Goal: Transaction & Acquisition: Purchase product/service

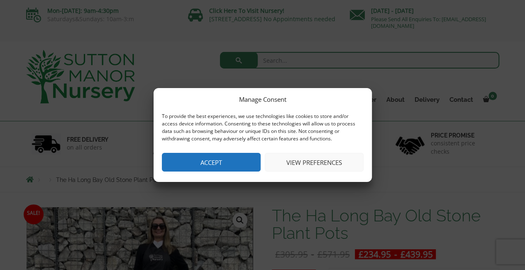
click at [220, 163] on button "Accept" at bounding box center [211, 162] width 99 height 19
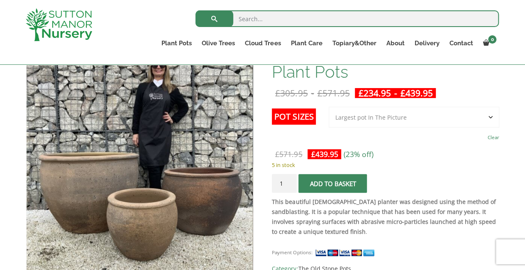
scroll to position [146, 0]
click at [384, 115] on select "Choose an option 3rd to Largest Pot In The Picture 2nd to Largest Pot In The Pi…" at bounding box center [414, 117] width 171 height 21
click at [329, 107] on select "Choose an option 3rd to Largest Pot In The Picture 2nd to Largest Pot In The Pi…" at bounding box center [414, 117] width 171 height 21
select select "2nd to Largest Pot In The Picture"
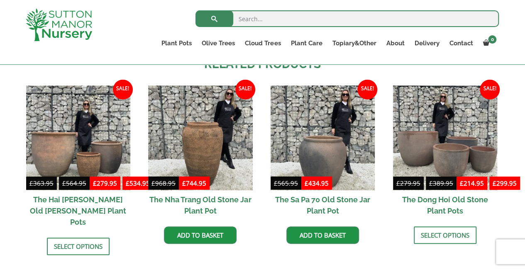
scroll to position [878, 0]
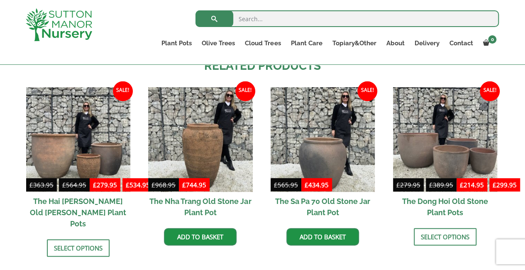
click at [254, 24] on input "search" at bounding box center [348, 18] width 304 height 17
type input "old stone"
click at [196, 10] on button "submit" at bounding box center [215, 18] width 38 height 17
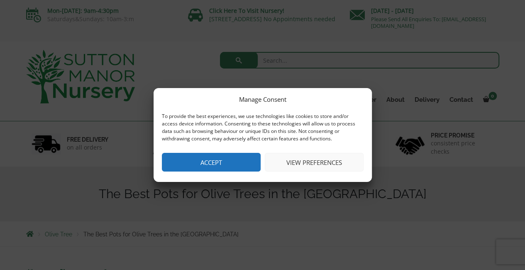
click at [198, 164] on button "Accept" at bounding box center [211, 162] width 99 height 19
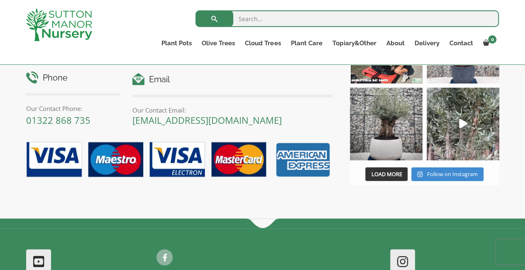
scroll to position [1018, 0]
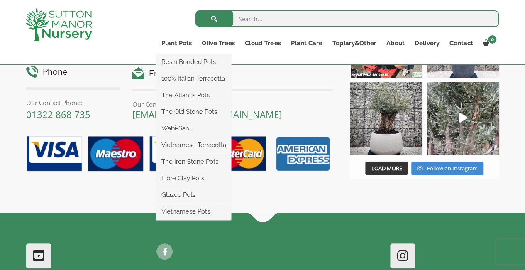
click at [183, 54] on ul "Resin Bonded Pots The Amalfi Pots The Milan Pots The Capri Pots The Brunello Po…" at bounding box center [194, 137] width 75 height 166
click at [184, 44] on link "Plant Pots" at bounding box center [177, 43] width 40 height 12
click at [173, 43] on link "Plant Pots" at bounding box center [177, 43] width 40 height 12
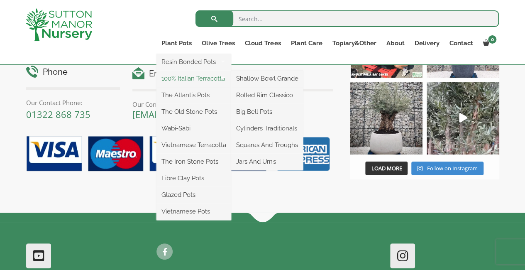
click at [183, 79] on link "100% Italian Terracotta" at bounding box center [194, 78] width 75 height 12
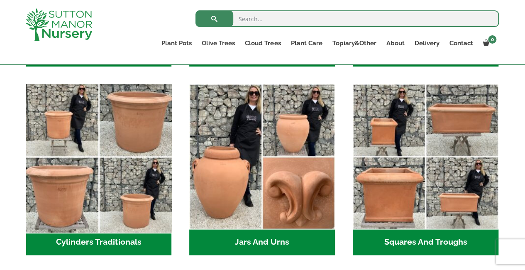
scroll to position [434, 0]
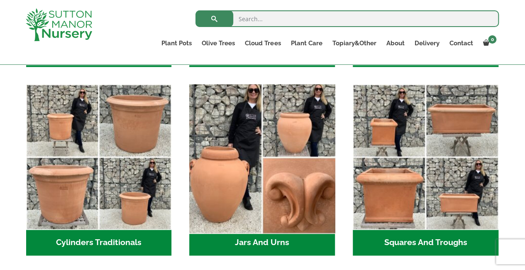
click at [262, 180] on img "Visit product category Jars And Urns" at bounding box center [262, 157] width 153 height 153
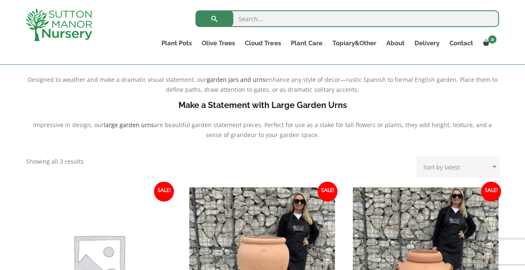
scroll to position [85, 0]
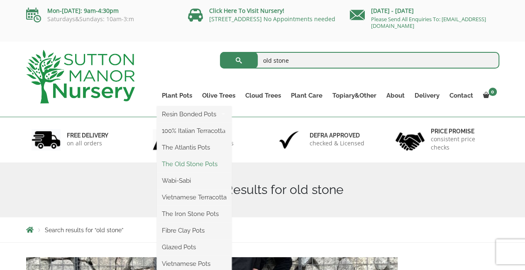
click at [205, 160] on link "The Old Stone Pots" at bounding box center [194, 164] width 75 height 12
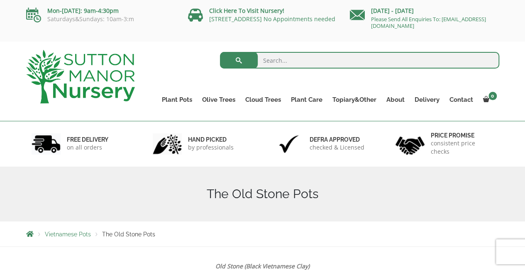
scroll to position [8, 0]
